Goal: Check status: Check status

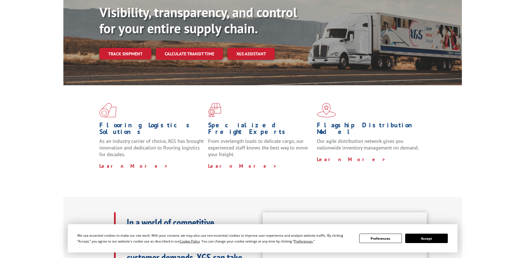
scroll to position [83, 0]
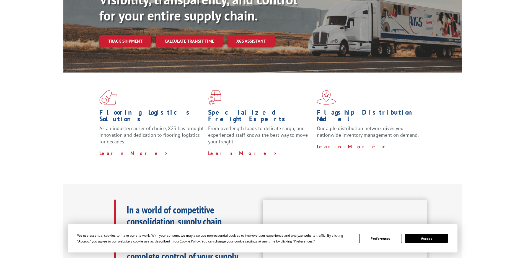
click at [437, 239] on button "Accept" at bounding box center [426, 238] width 43 height 9
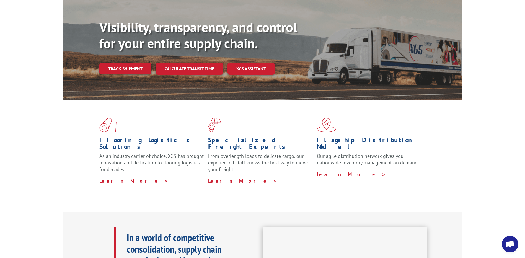
scroll to position [0, 0]
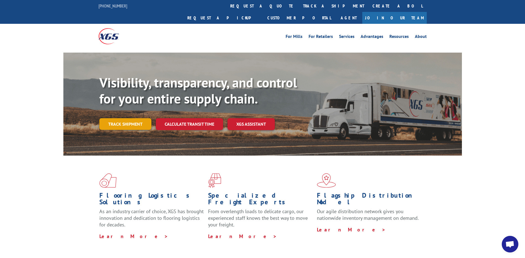
click at [125, 118] on link "Track shipment" at bounding box center [125, 124] width 52 height 12
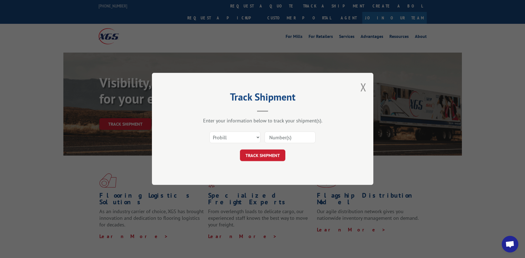
click at [280, 138] on input at bounding box center [290, 138] width 51 height 12
paste input "MS54569097"
type input "MS54569097"
click at [270, 154] on button "TRACK SHIPMENT" at bounding box center [262, 156] width 45 height 12
